Goal: Transaction & Acquisition: Purchase product/service

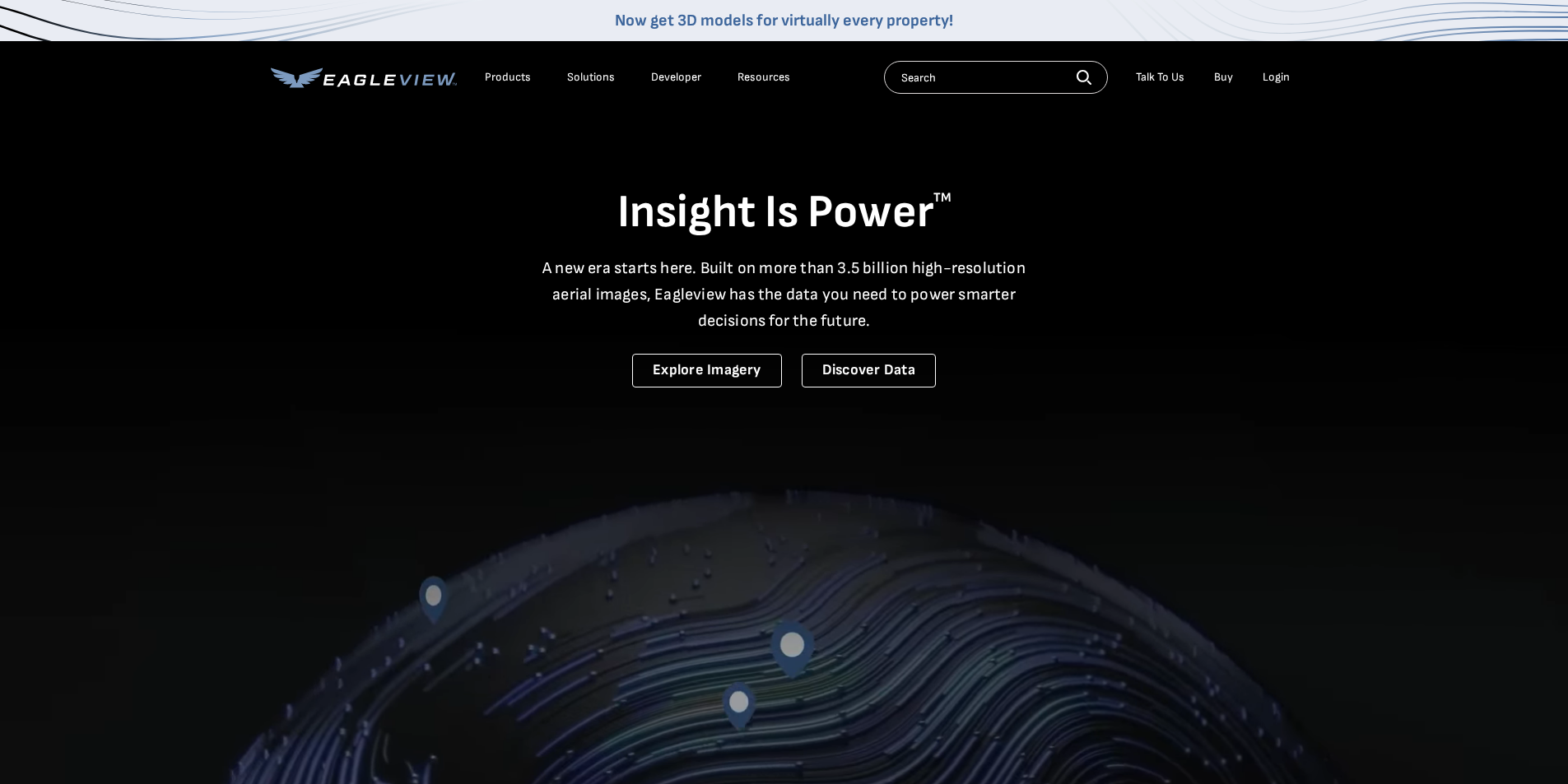
click at [1272, 79] on div "Login" at bounding box center [1276, 78] width 27 height 15
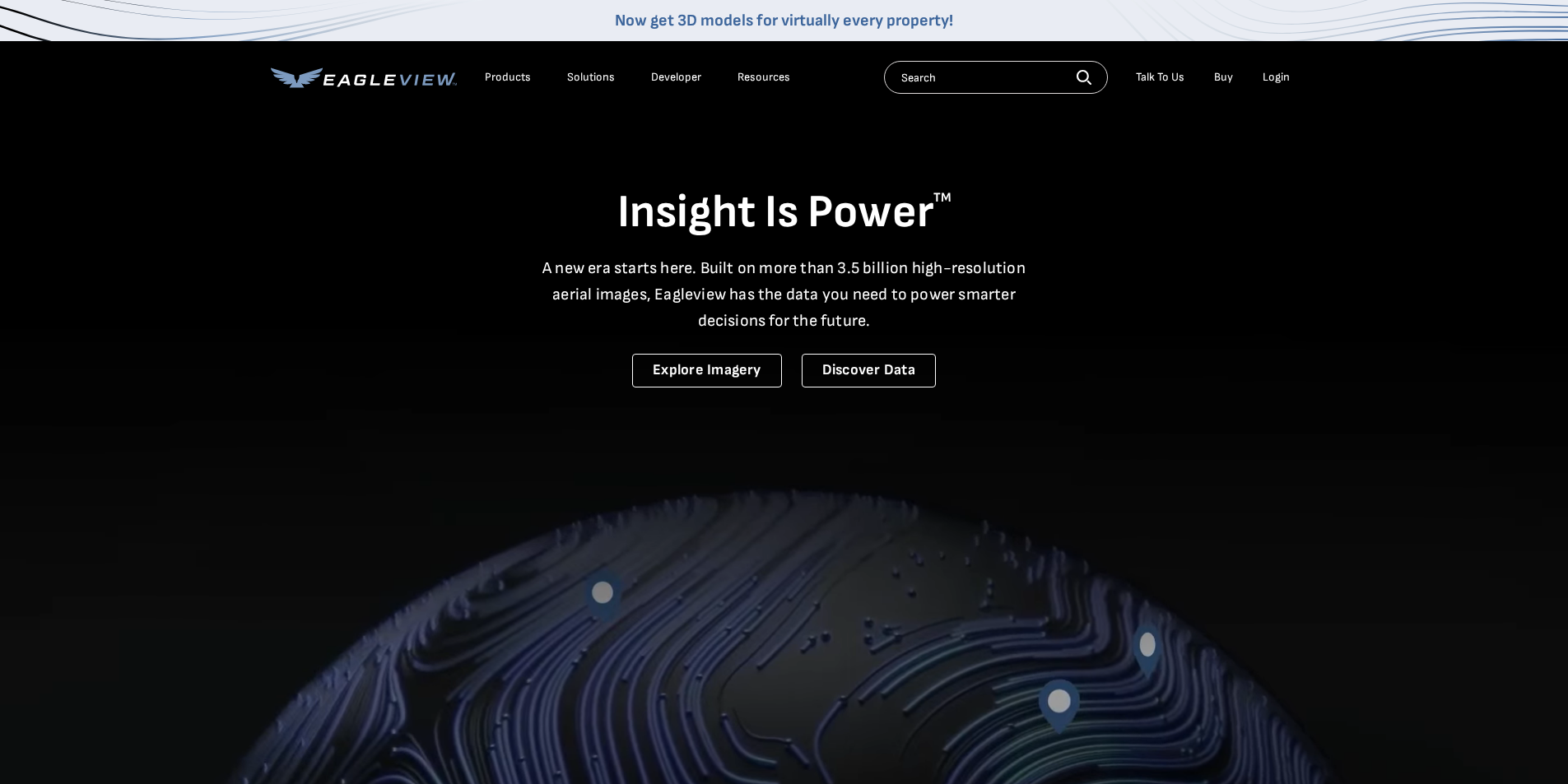
click at [1278, 79] on div "Login" at bounding box center [1276, 78] width 27 height 15
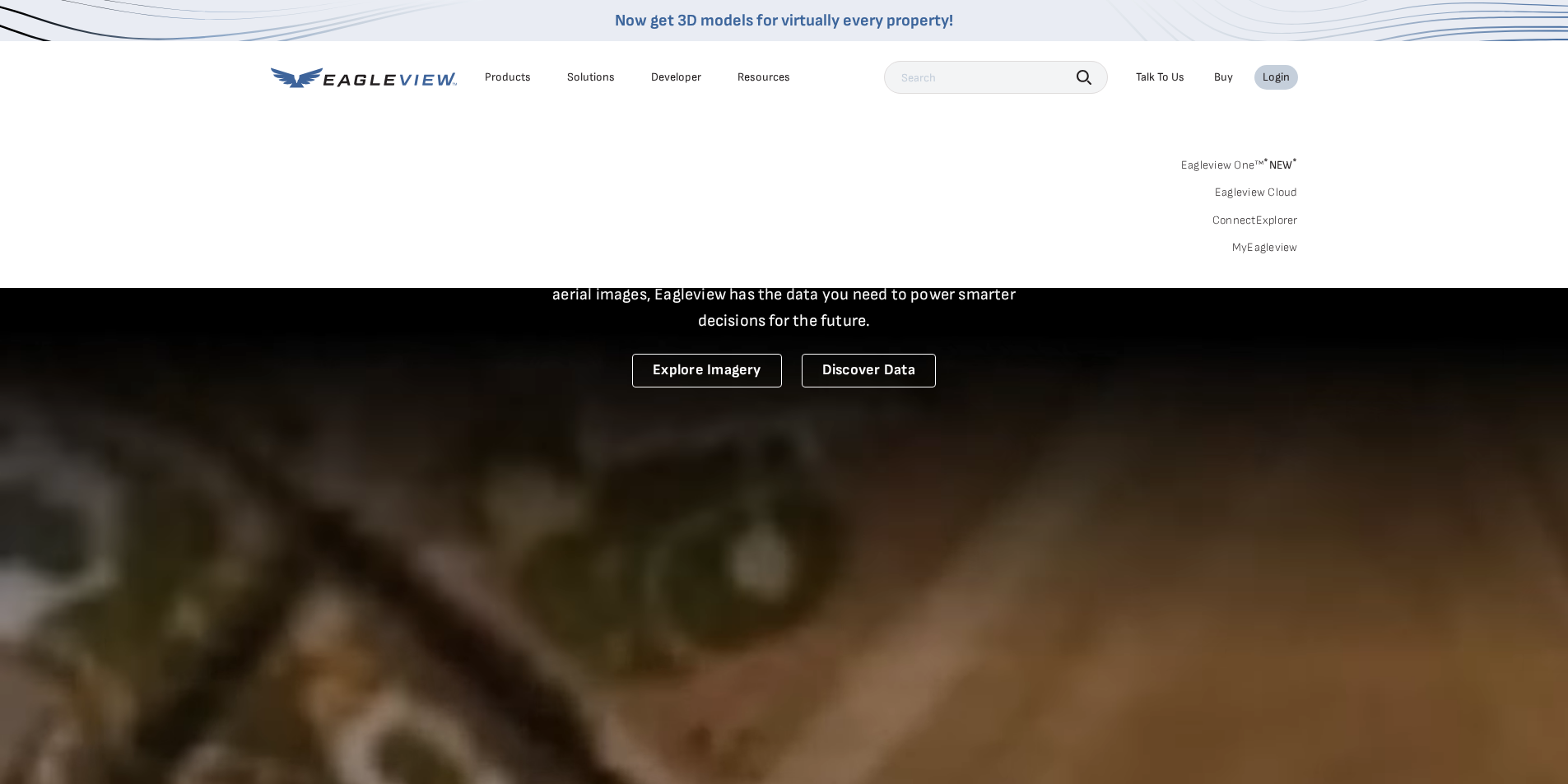
click at [1272, 249] on link "MyEagleview" at bounding box center [1265, 248] width 66 height 15
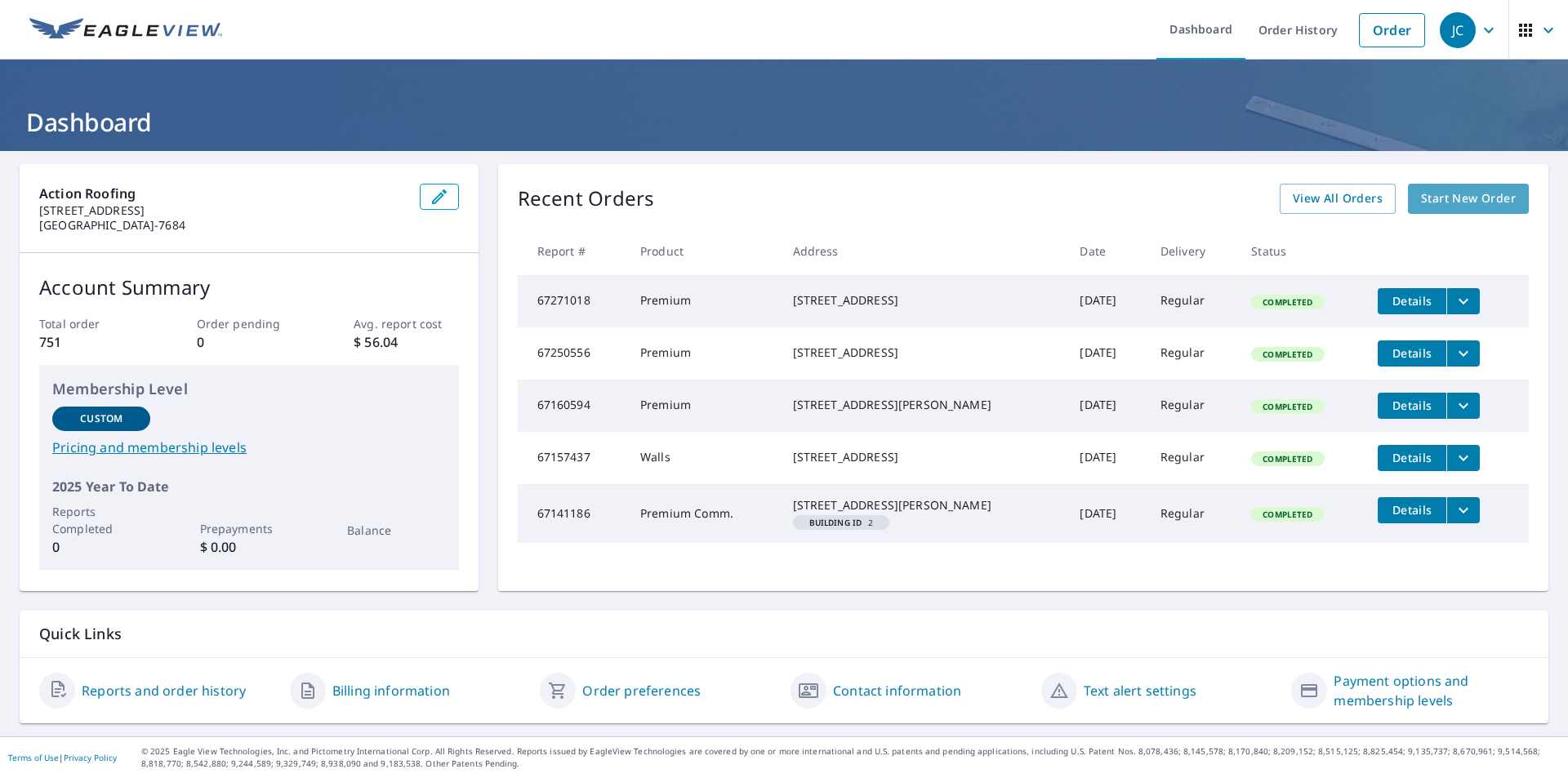
click at [1444, 197] on span "Start New Order" at bounding box center [1469, 199] width 95 height 20
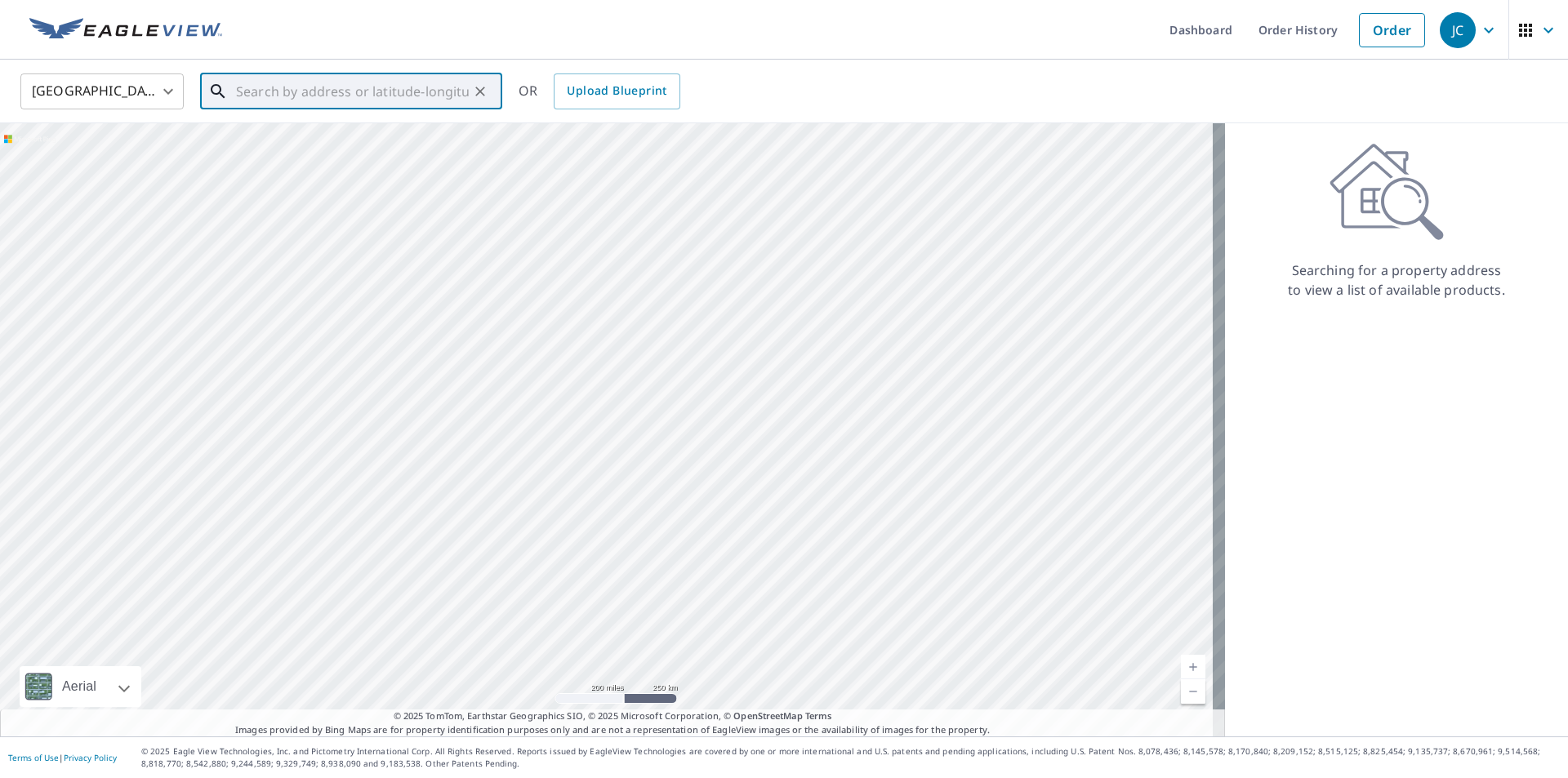
click at [324, 91] on input "text" at bounding box center [352, 91] width 233 height 45
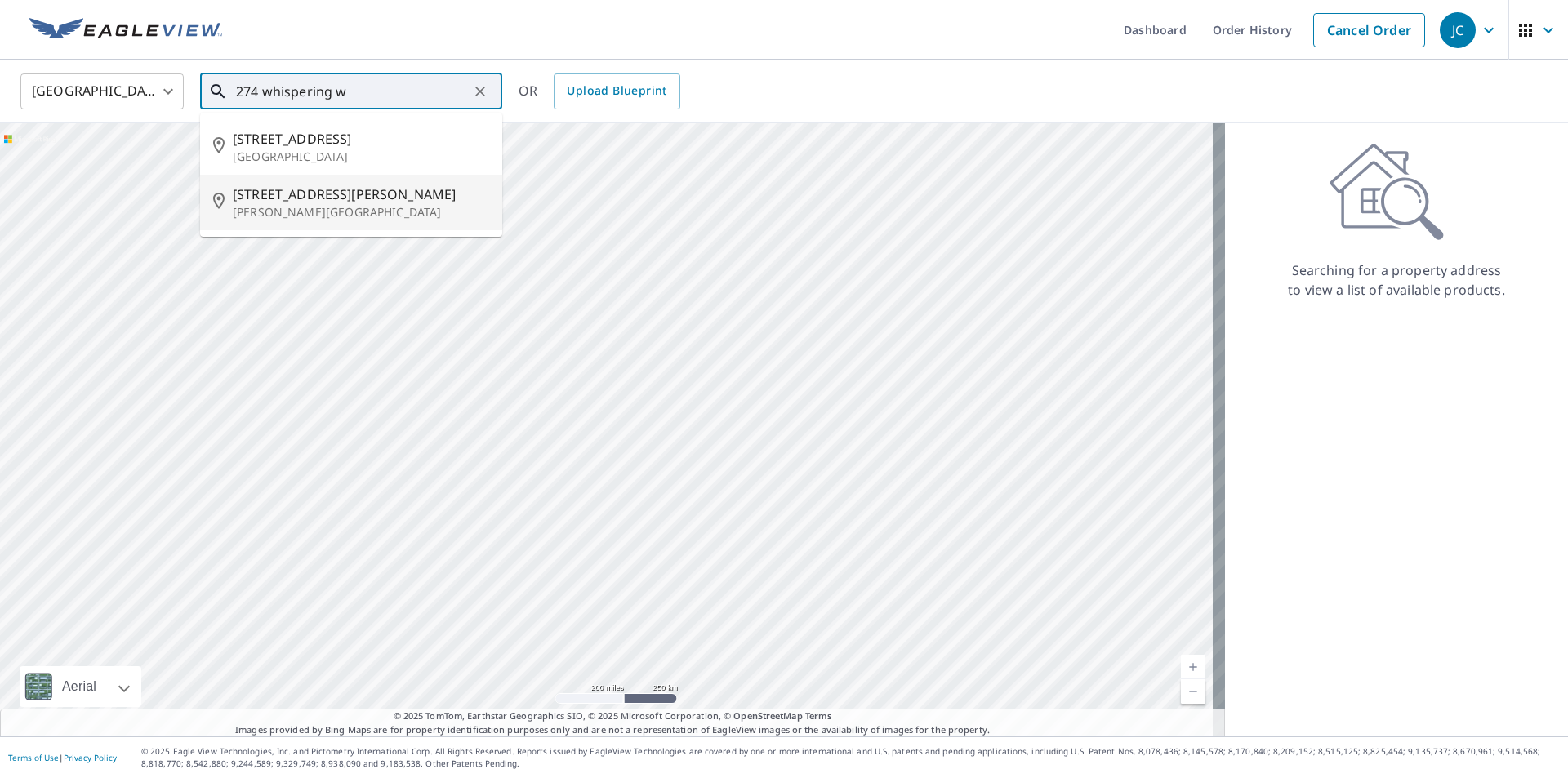
click at [280, 201] on span "[STREET_ADDRESS][PERSON_NAME]" at bounding box center [361, 194] width 256 height 19
type input "[STREET_ADDRESS][PERSON_NAME][PERSON_NAME]"
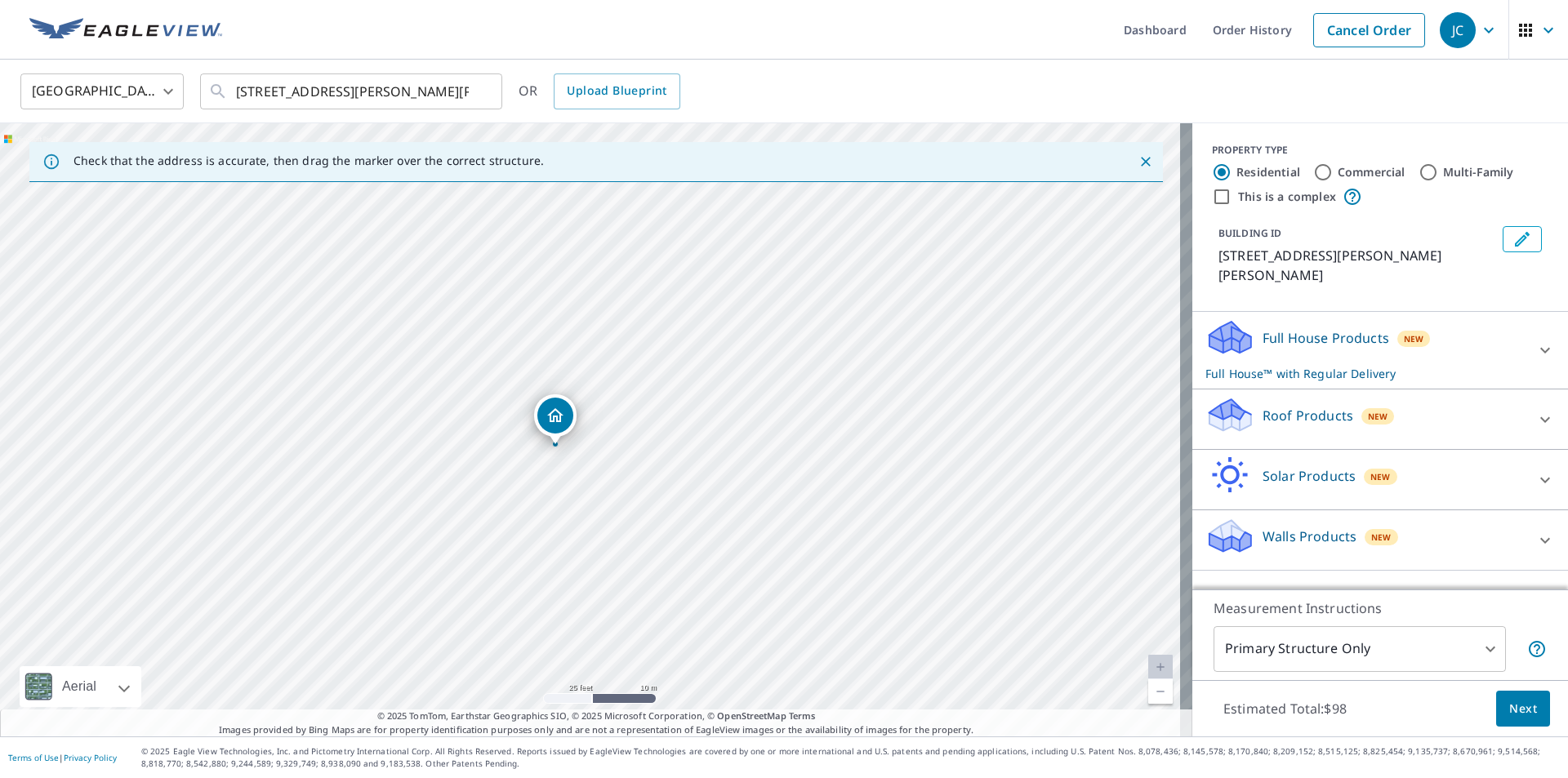
click at [1368, 421] on span "New" at bounding box center [1379, 416] width 20 height 13
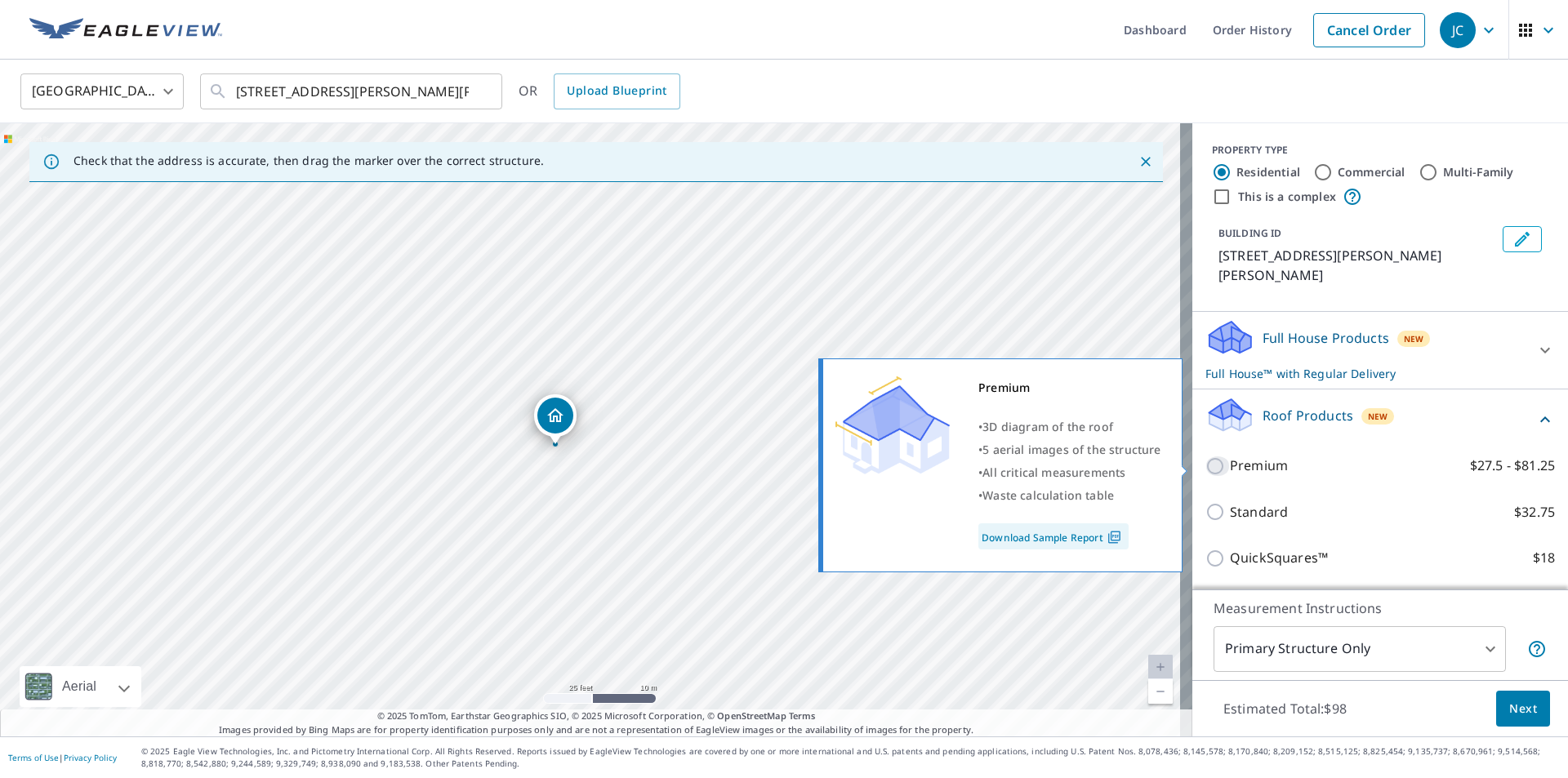
click at [1206, 460] on input "Premium $27.5 - $81.25" at bounding box center [1218, 466] width 24 height 19
checkbox input "true"
checkbox input "false"
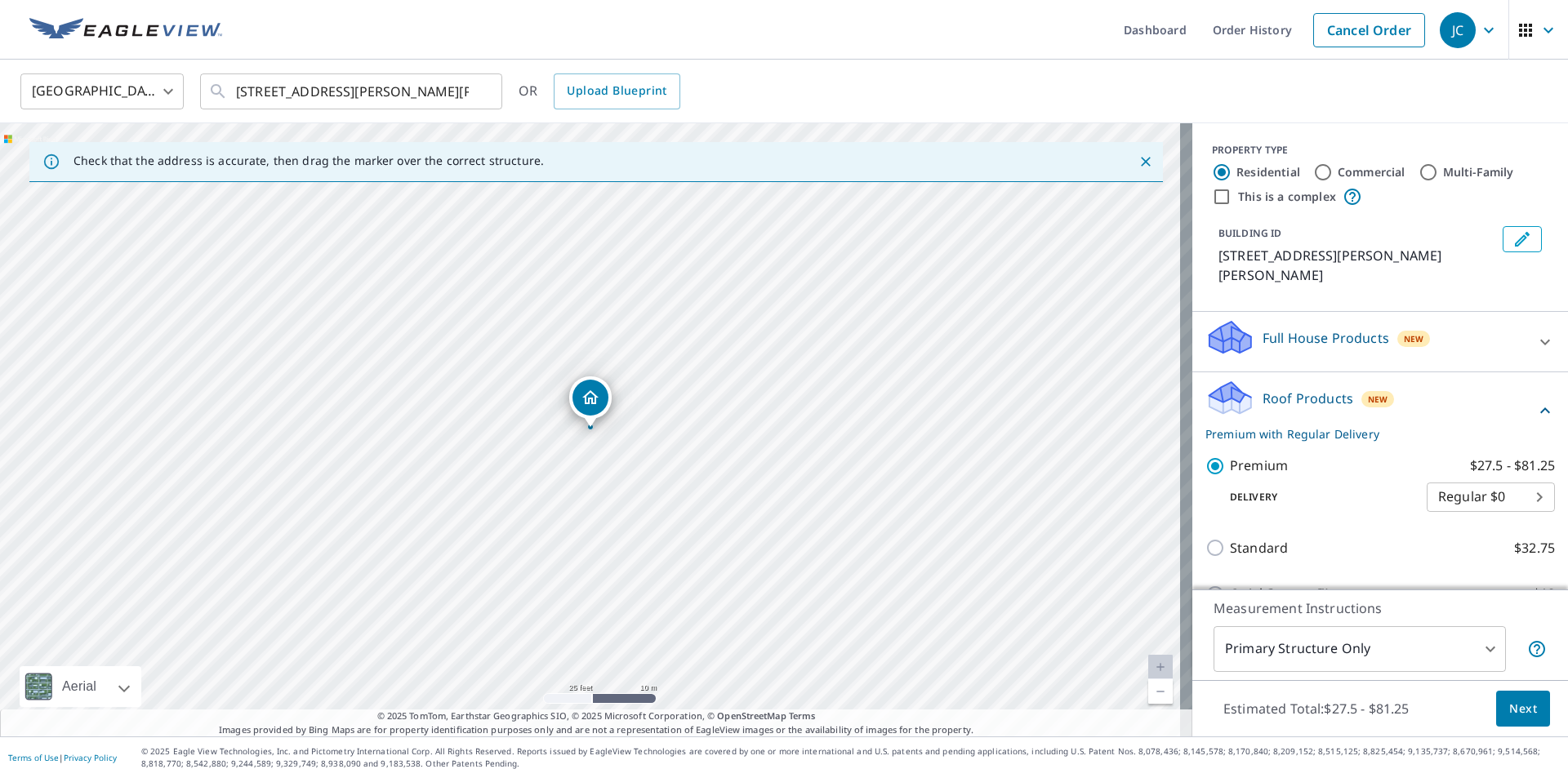
click at [1509, 706] on span "Next" at bounding box center [1523, 709] width 28 height 20
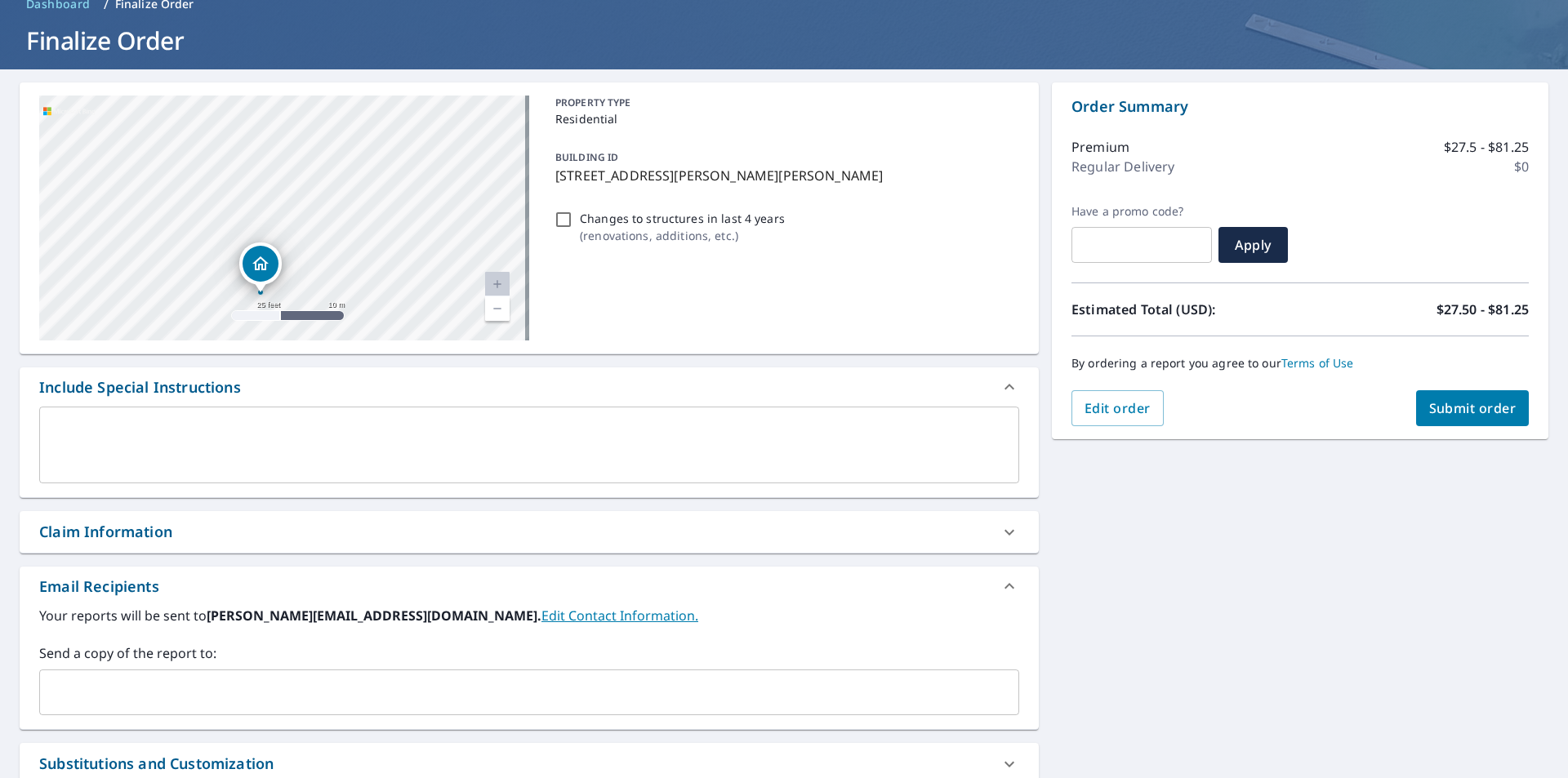
scroll to position [163, 0]
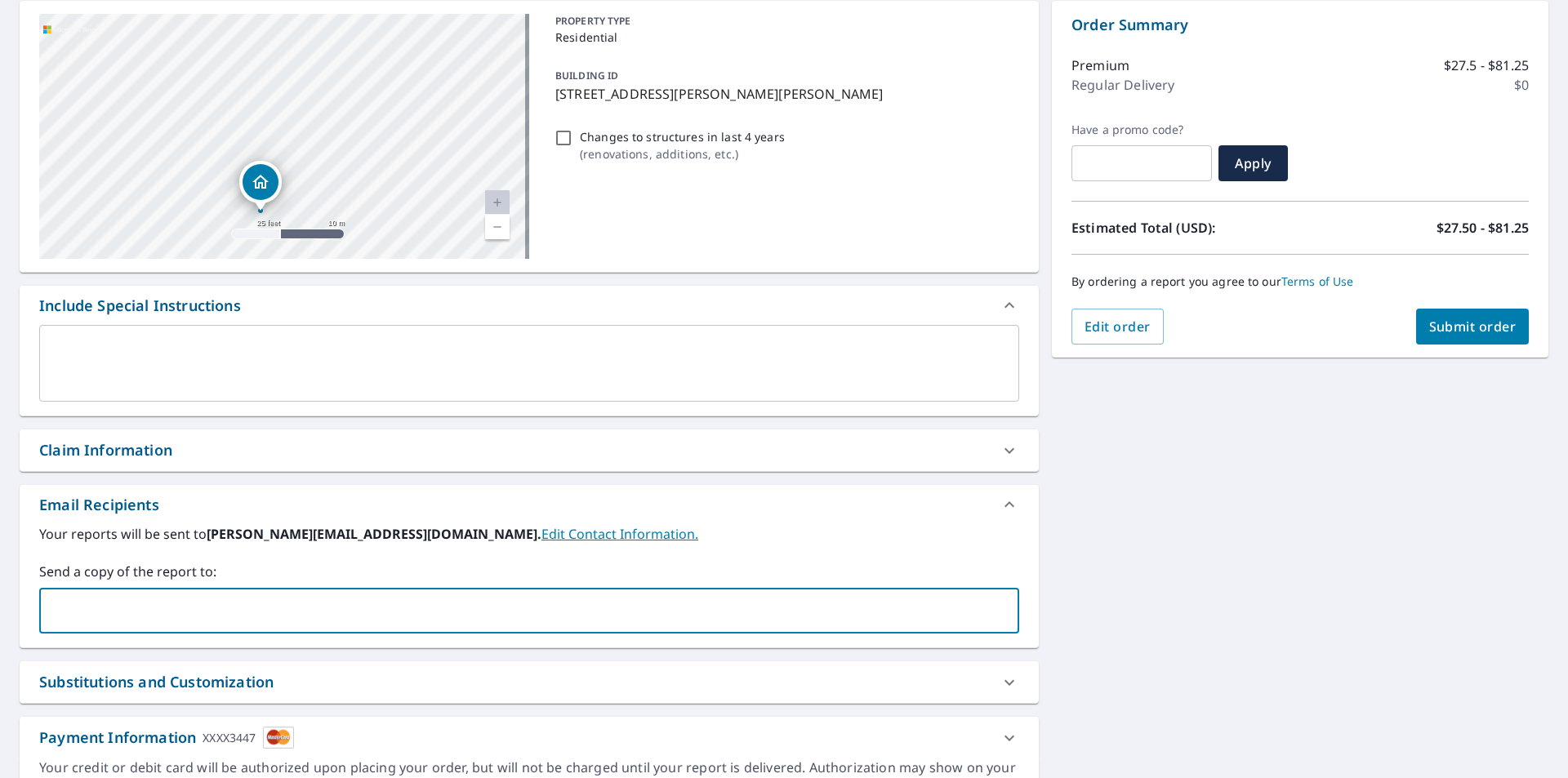
click at [92, 617] on input "text" at bounding box center [516, 610] width 941 height 31
type input "[PERSON_NAME][EMAIL_ADDRESS][DOMAIN_NAME]"
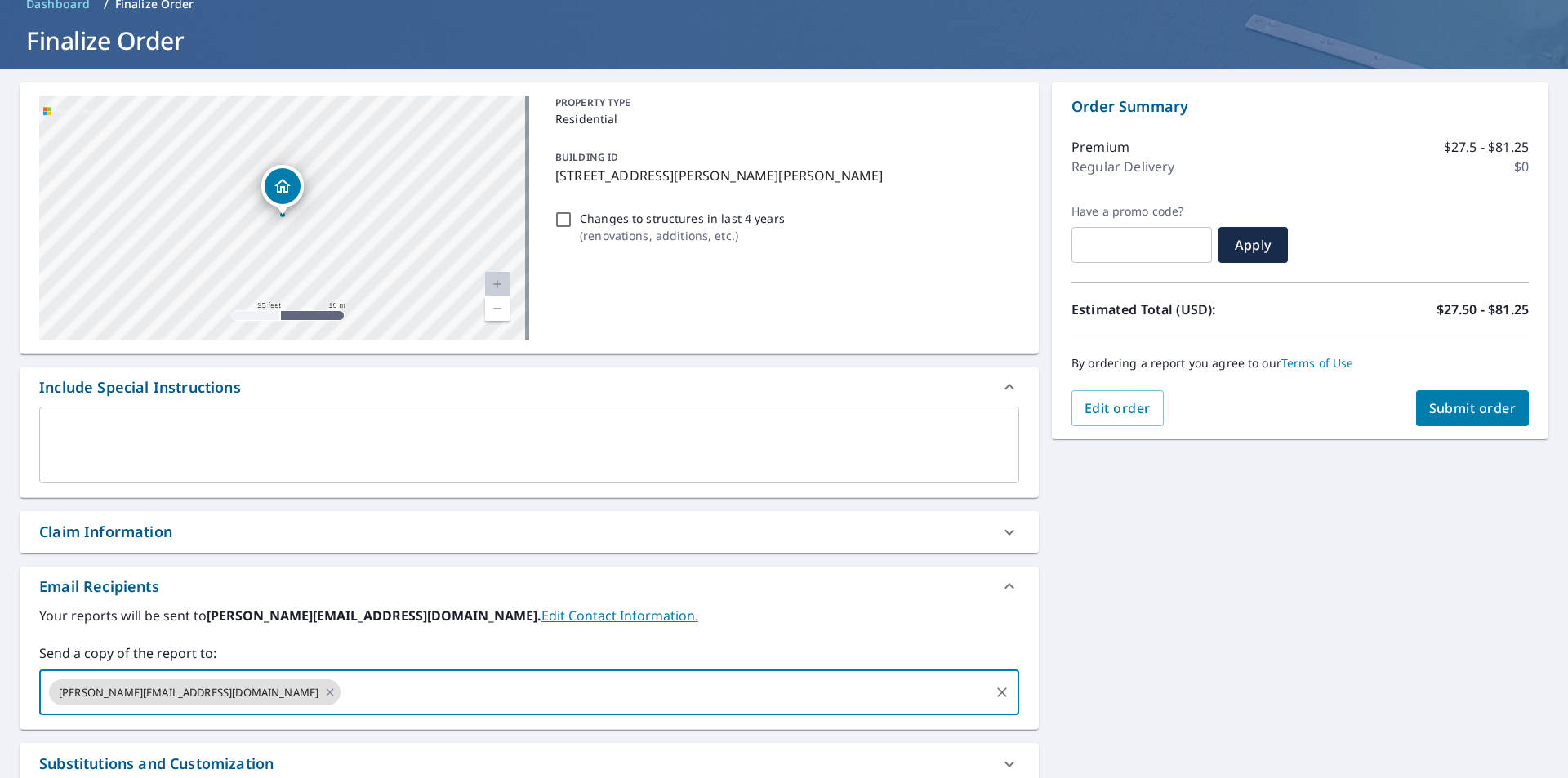
click at [1444, 416] on span "Submit order" at bounding box center [1473, 408] width 87 height 18
checkbox input "true"
